Goal: Find specific page/section: Find specific page/section

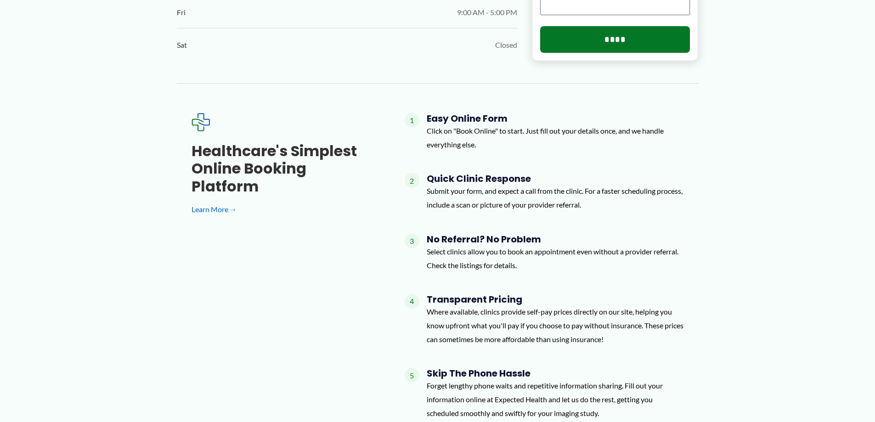
scroll to position [669, 0]
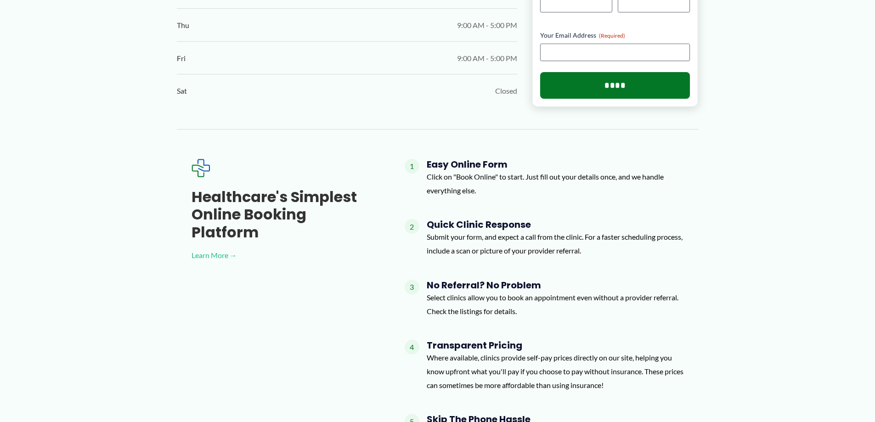
click at [224, 248] on link "Learn More →" at bounding box center [284, 255] width 184 height 14
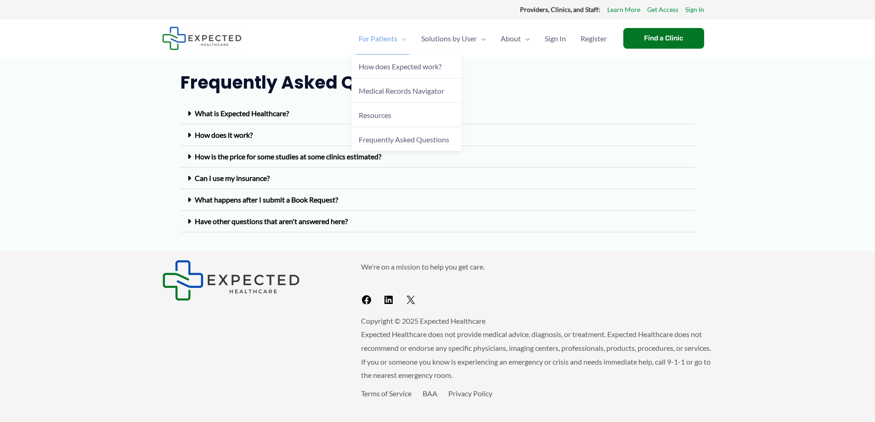
click at [374, 39] on span "For Patients" at bounding box center [378, 39] width 39 height 32
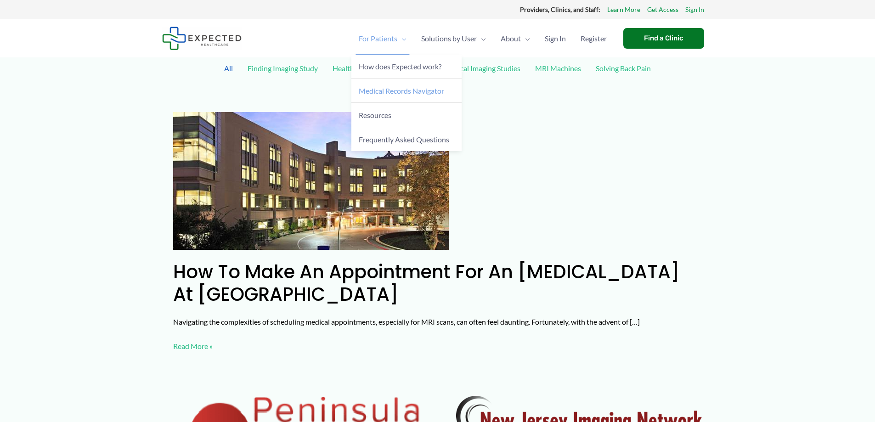
click at [376, 85] on link "Medical Records Navigator" at bounding box center [406, 91] width 110 height 24
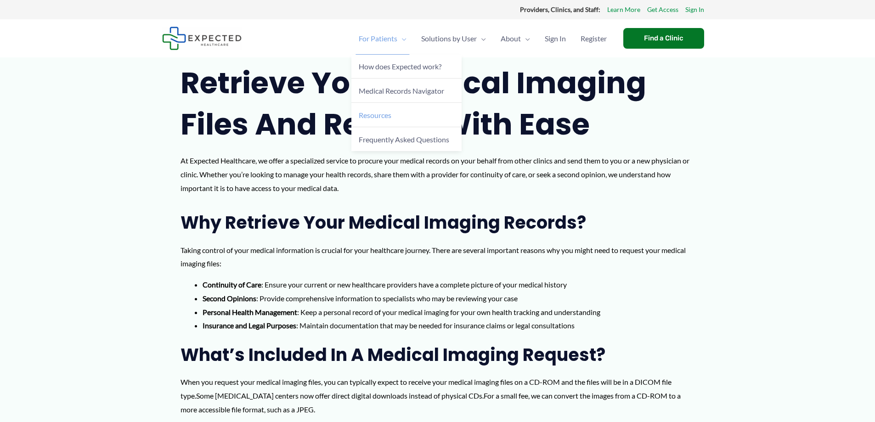
click at [376, 117] on span "Resources" at bounding box center [375, 115] width 33 height 9
